Goal: Transaction & Acquisition: Purchase product/service

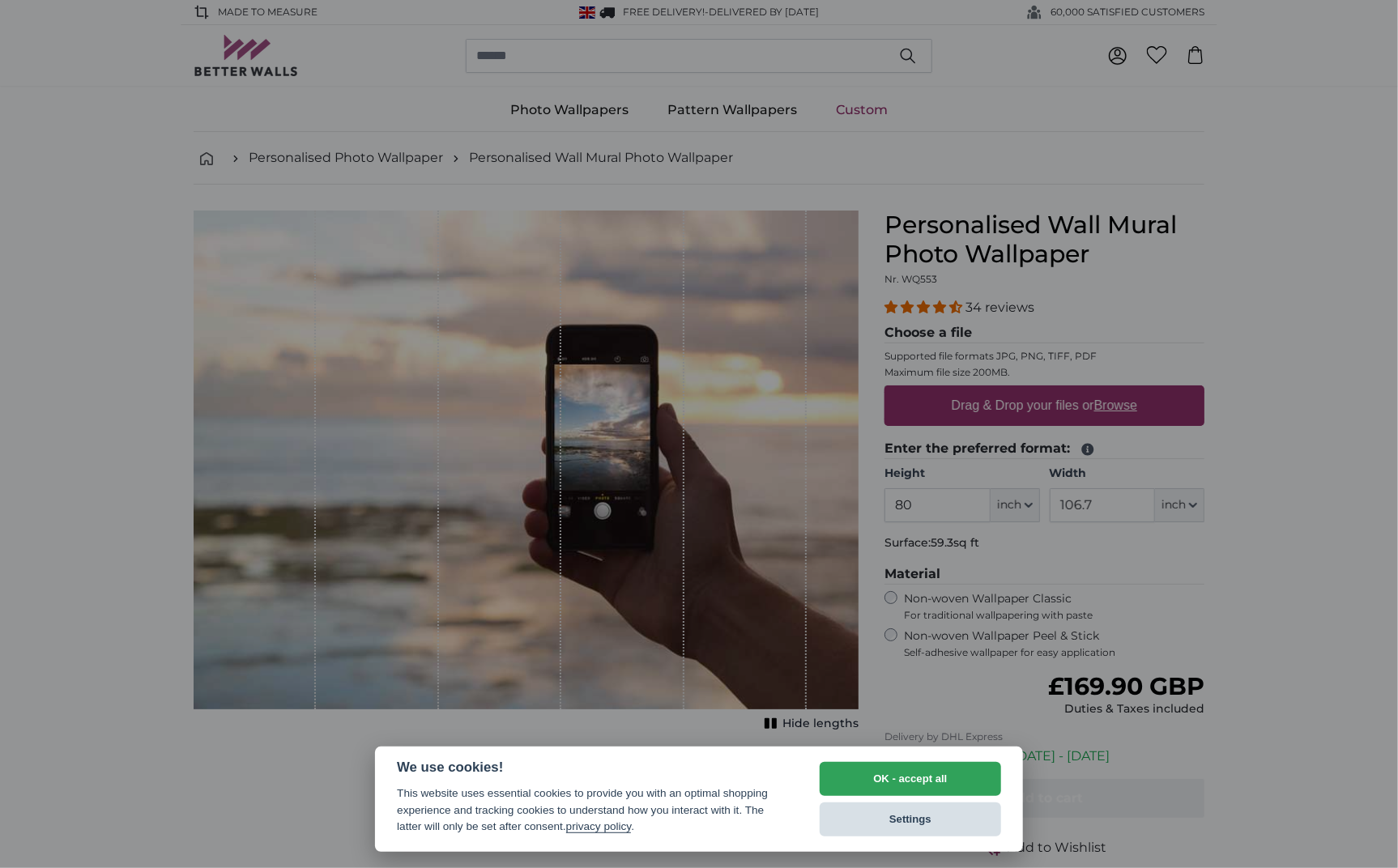
click at [880, 809] on button "Settings" at bounding box center [910, 819] width 181 height 34
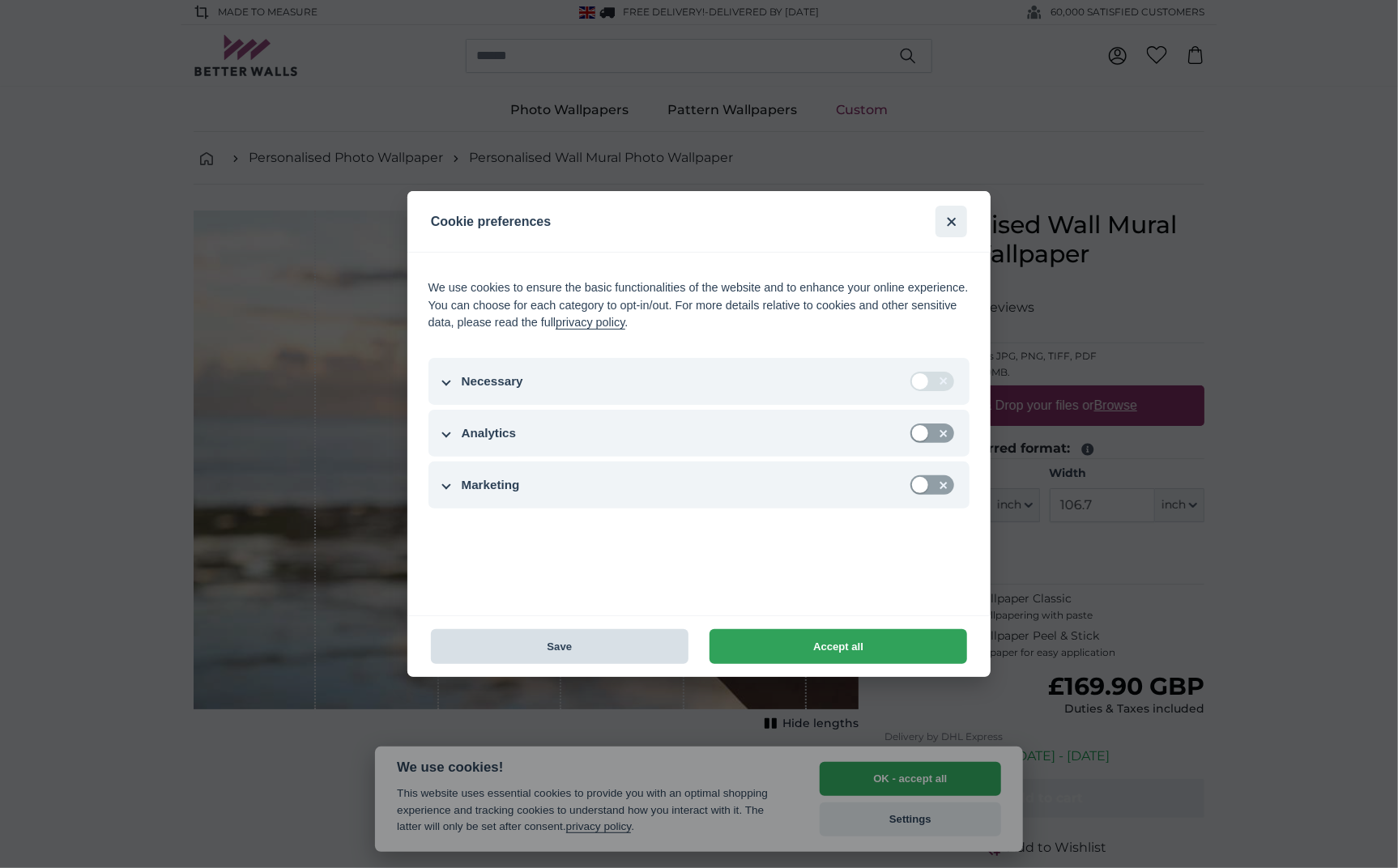
click at [541, 648] on button "Save" at bounding box center [559, 646] width 257 height 35
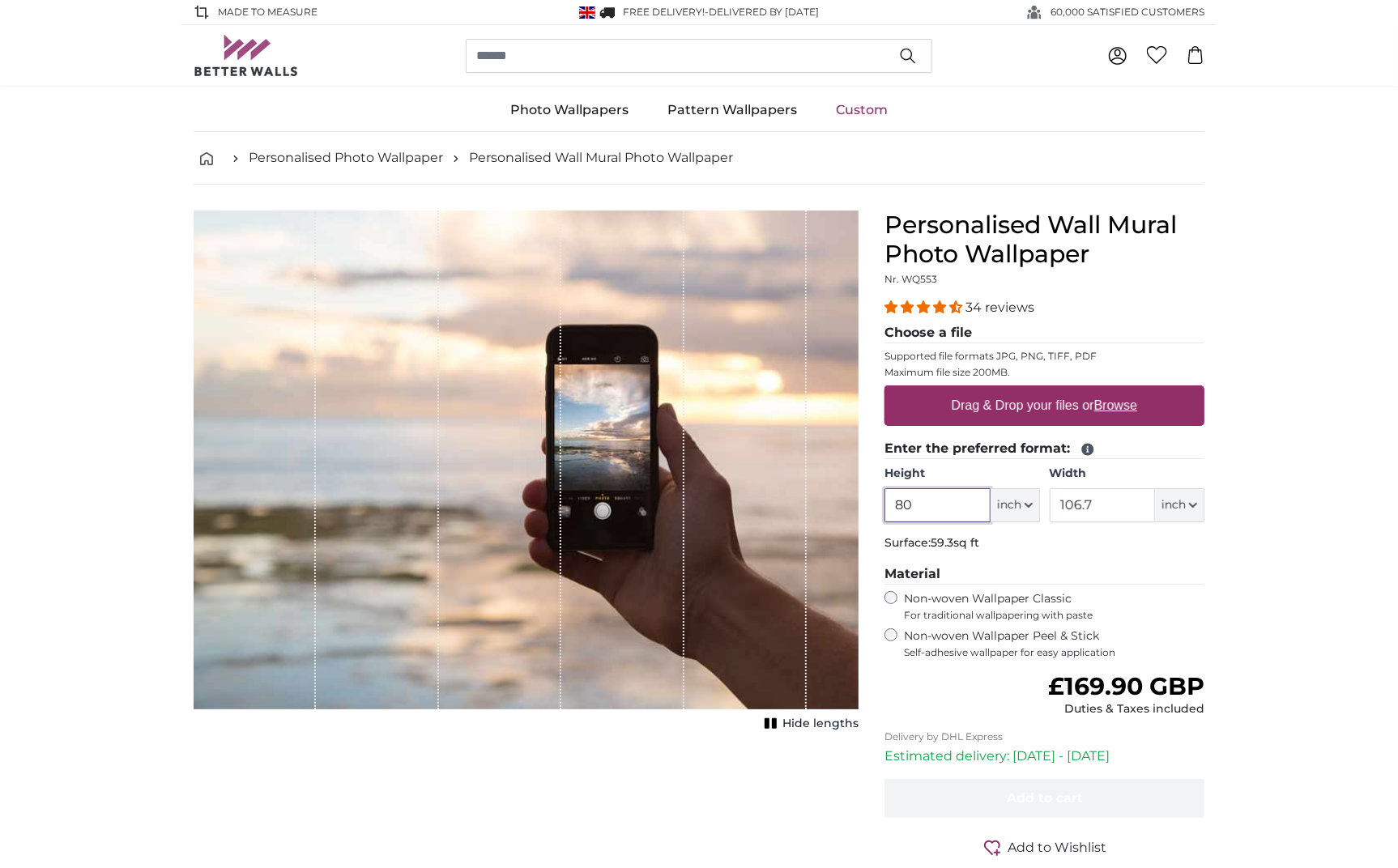
click at [938, 501] on input "80" at bounding box center [936, 505] width 106 height 34
click at [1080, 511] on input "106.7" at bounding box center [1102, 505] width 106 height 34
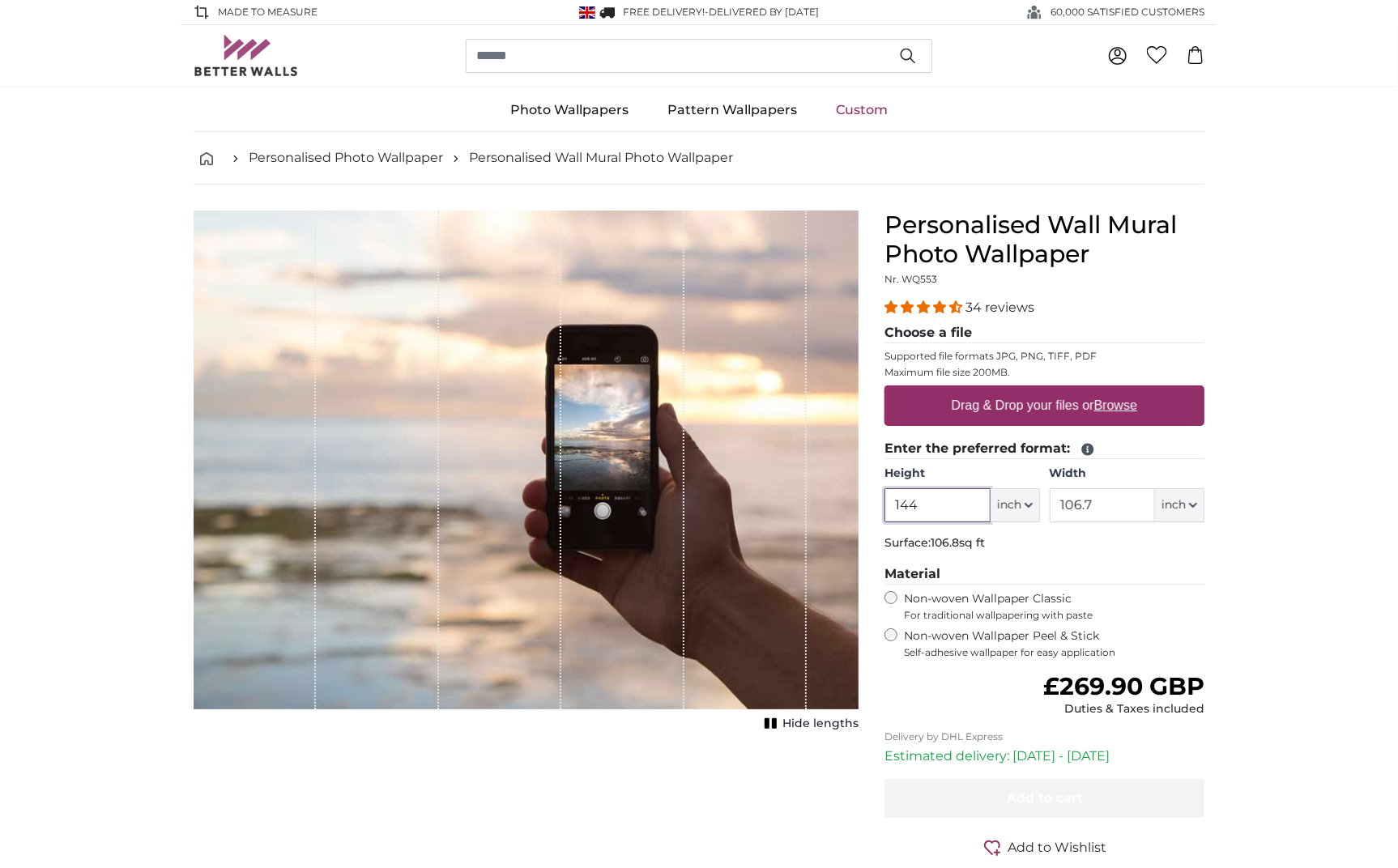
click at [912, 505] on input "144" at bounding box center [936, 505] width 106 height 34
click at [1019, 506] on span "inch" at bounding box center [1008, 505] width 24 height 16
click at [1025, 548] on link "Centimeter (cm)" at bounding box center [1015, 547] width 143 height 29
type input "203.2"
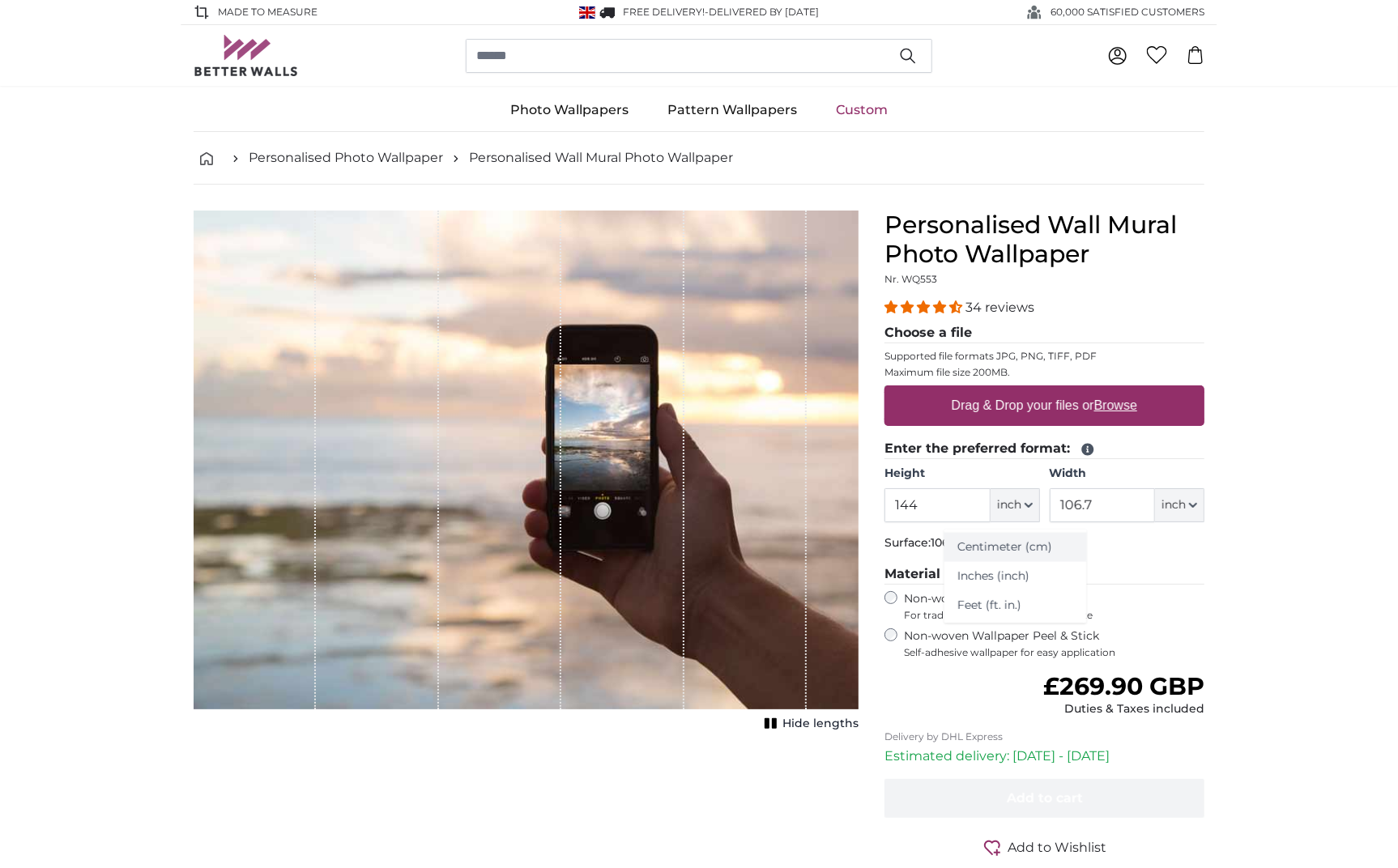
type input "271.1"
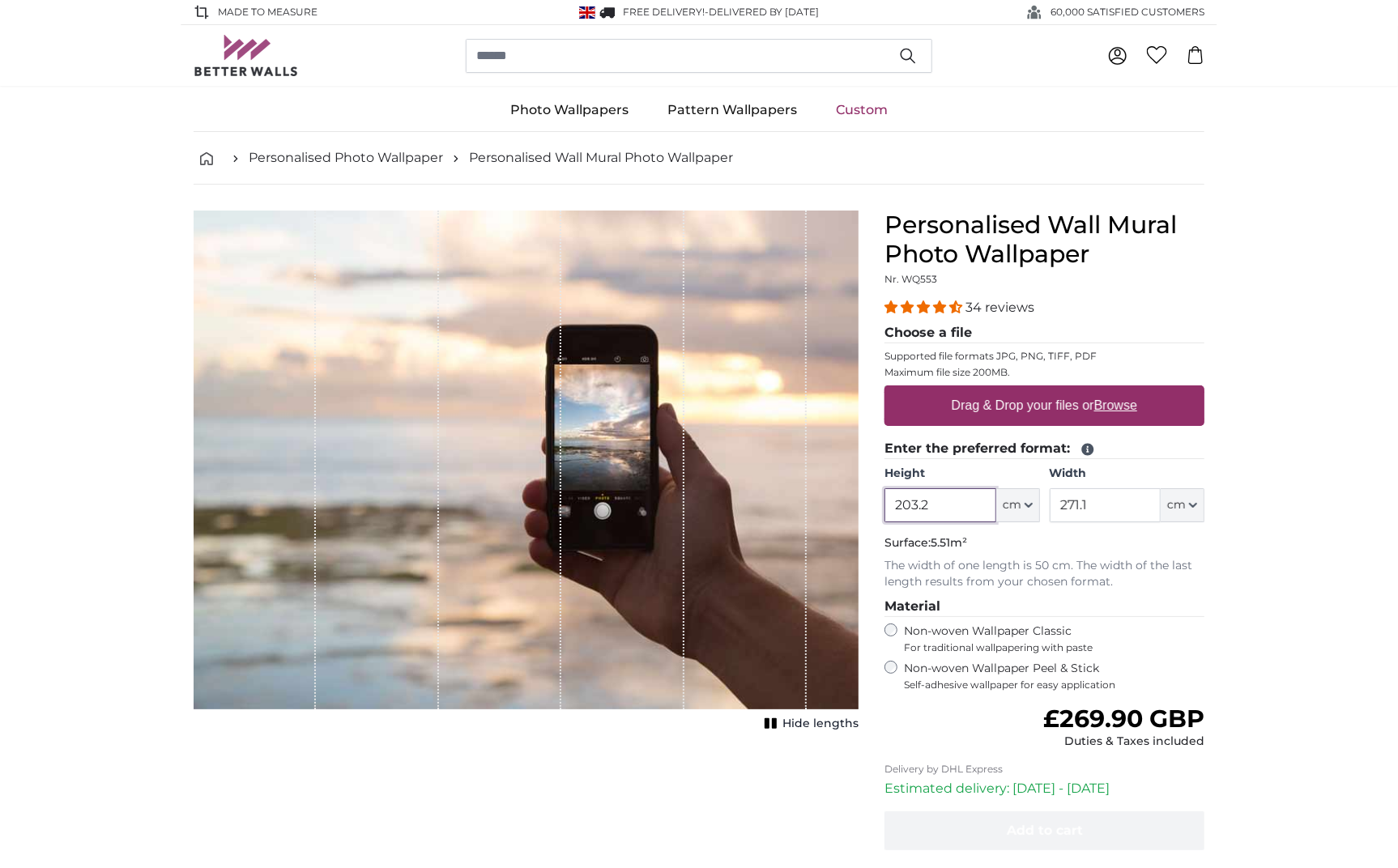
click at [946, 507] on input "203.2" at bounding box center [939, 505] width 111 height 34
drag, startPoint x: 900, startPoint y: 505, endPoint x: 960, endPoint y: 506, distance: 60.0
click at [960, 506] on input "203.2" at bounding box center [939, 505] width 111 height 34
type input "200"
type input "400"
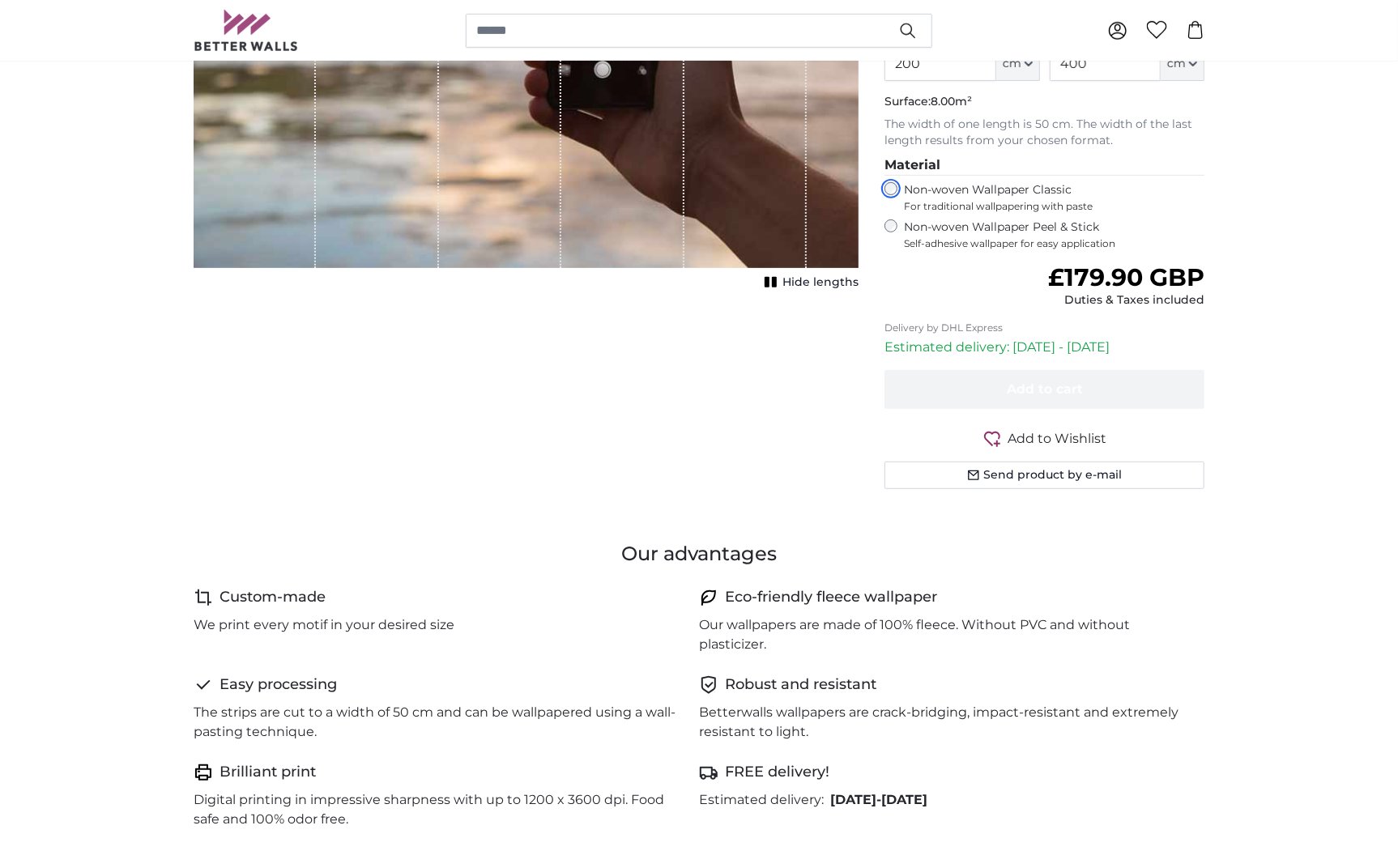
scroll to position [428, 0]
